Goal: Task Accomplishment & Management: Manage account settings

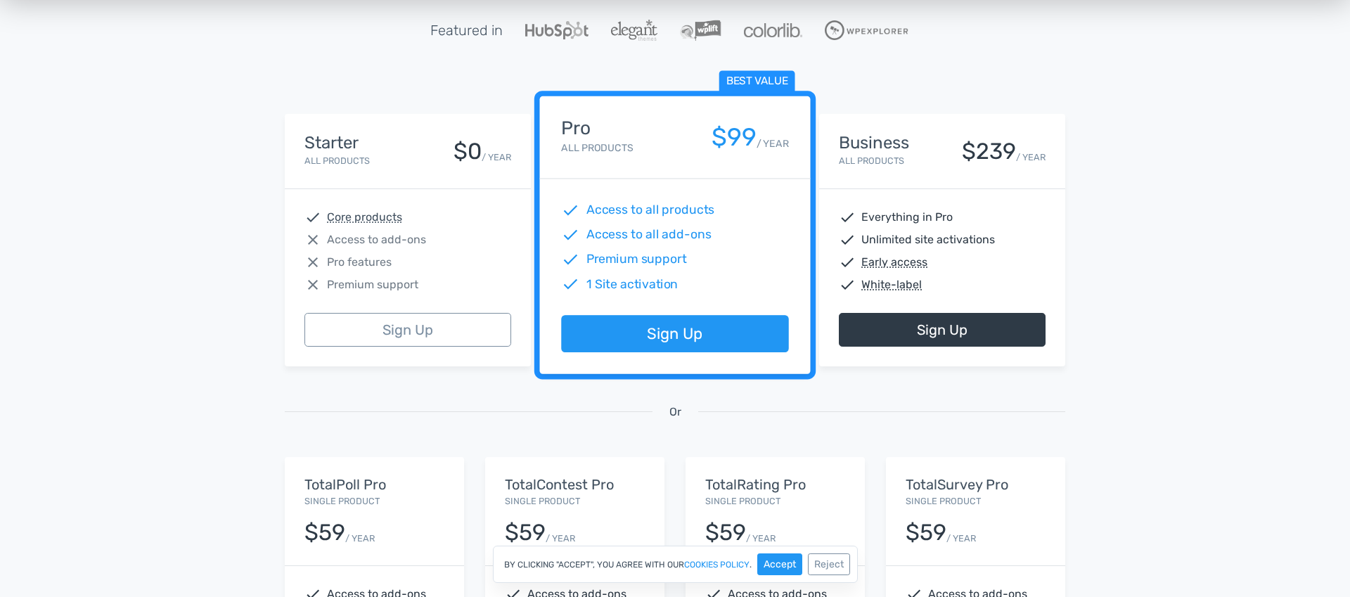
scroll to position [124, 0]
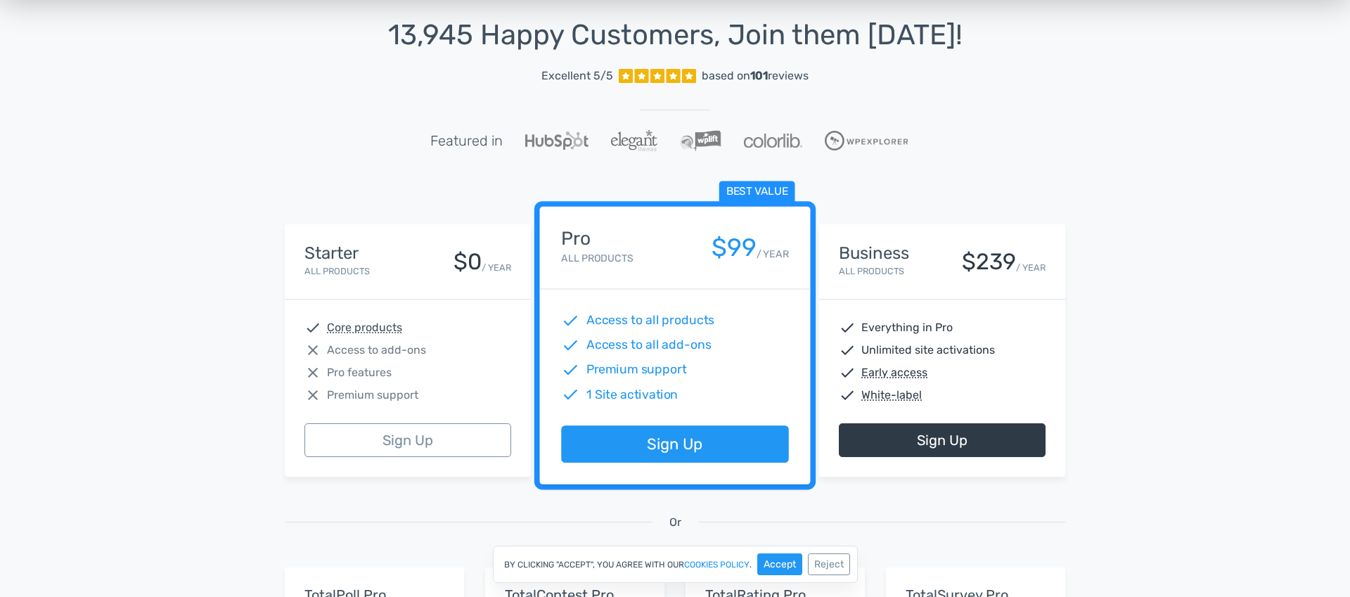
scroll to position [0, 0]
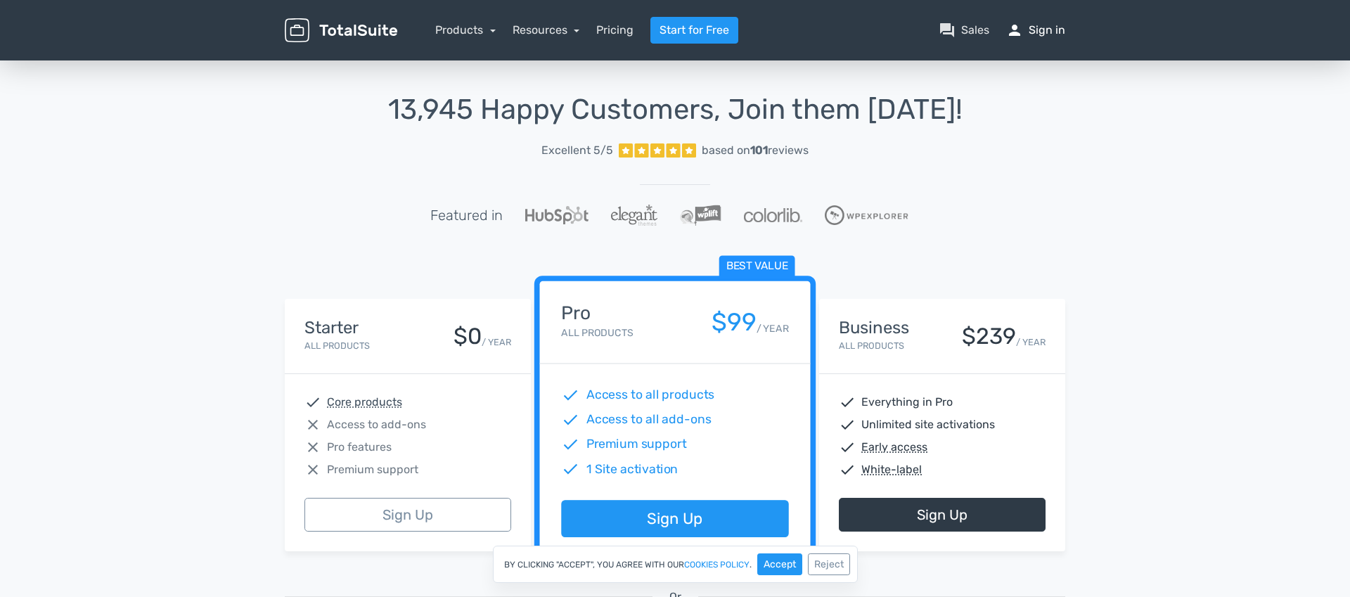
click at [1031, 32] on link "person Sign in" at bounding box center [1035, 30] width 59 height 17
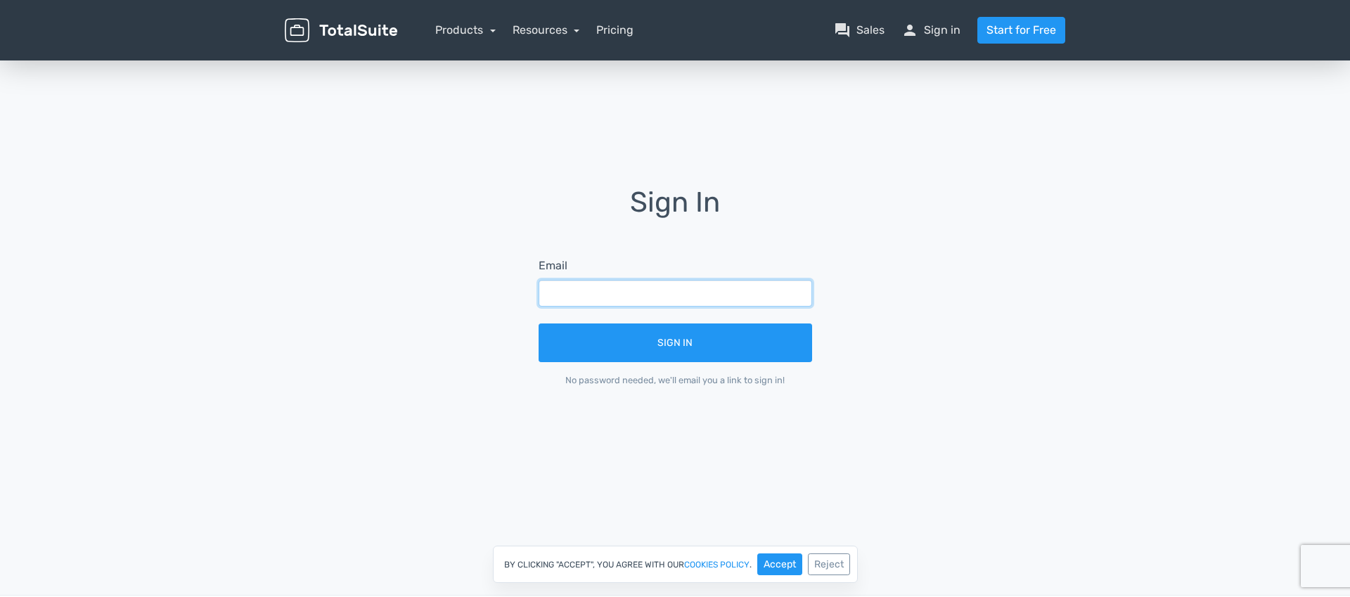
click at [631, 296] on input "text" at bounding box center [676, 293] width 274 height 27
